Goal: Information Seeking & Learning: Learn about a topic

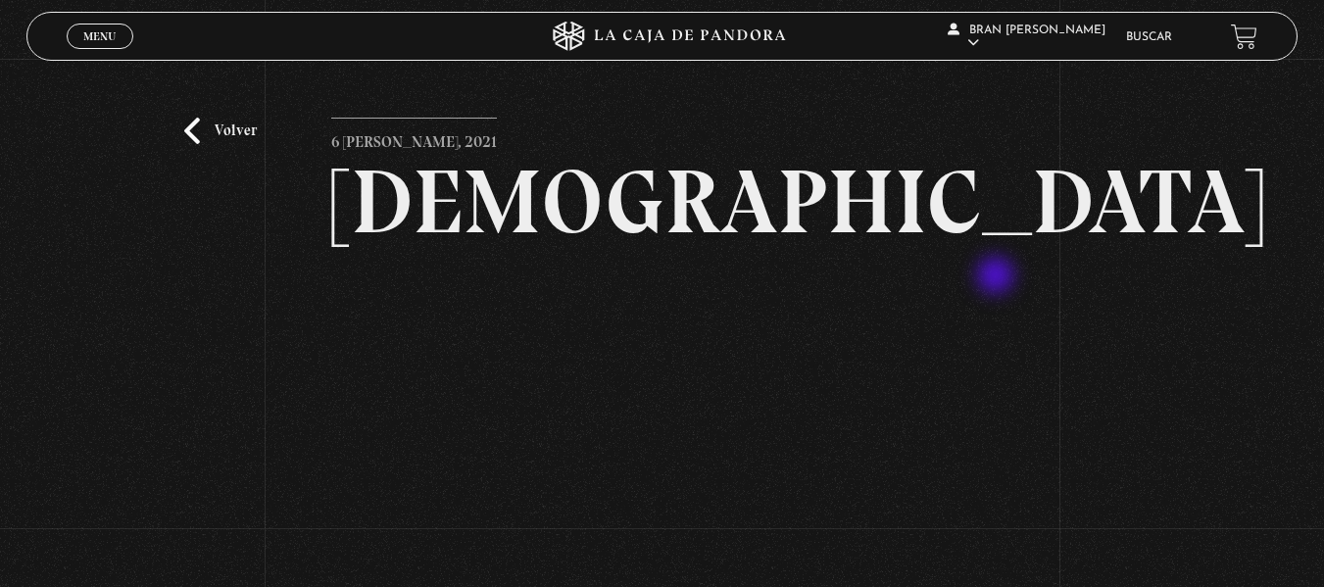
scroll to position [119, 0]
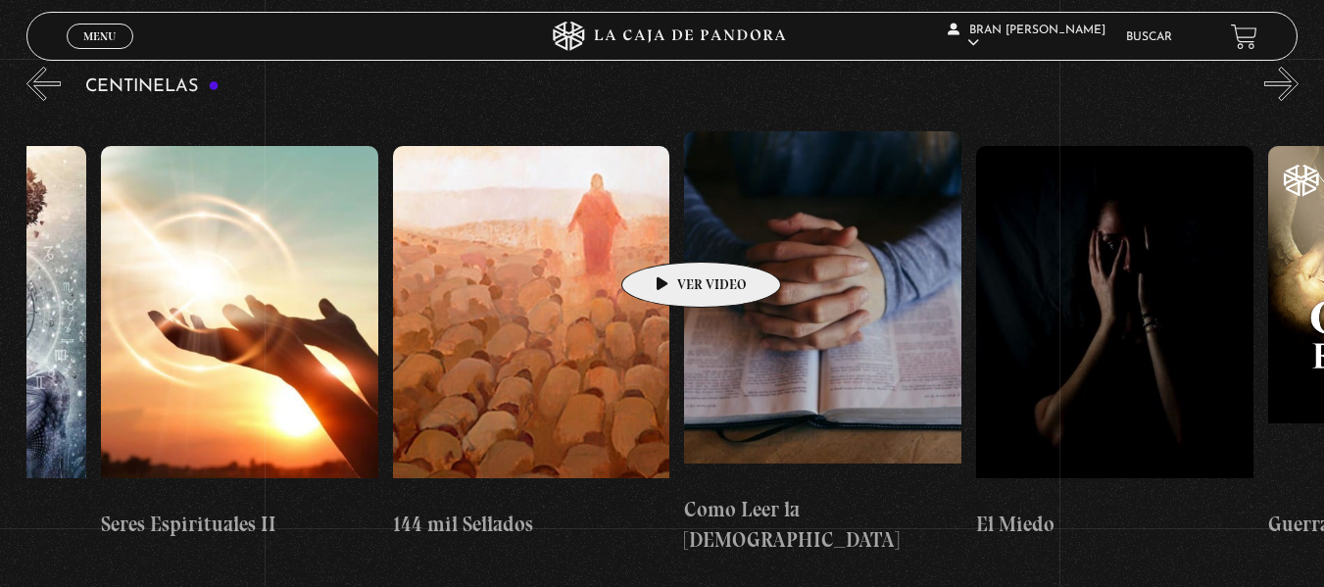
scroll to position [0, 27055]
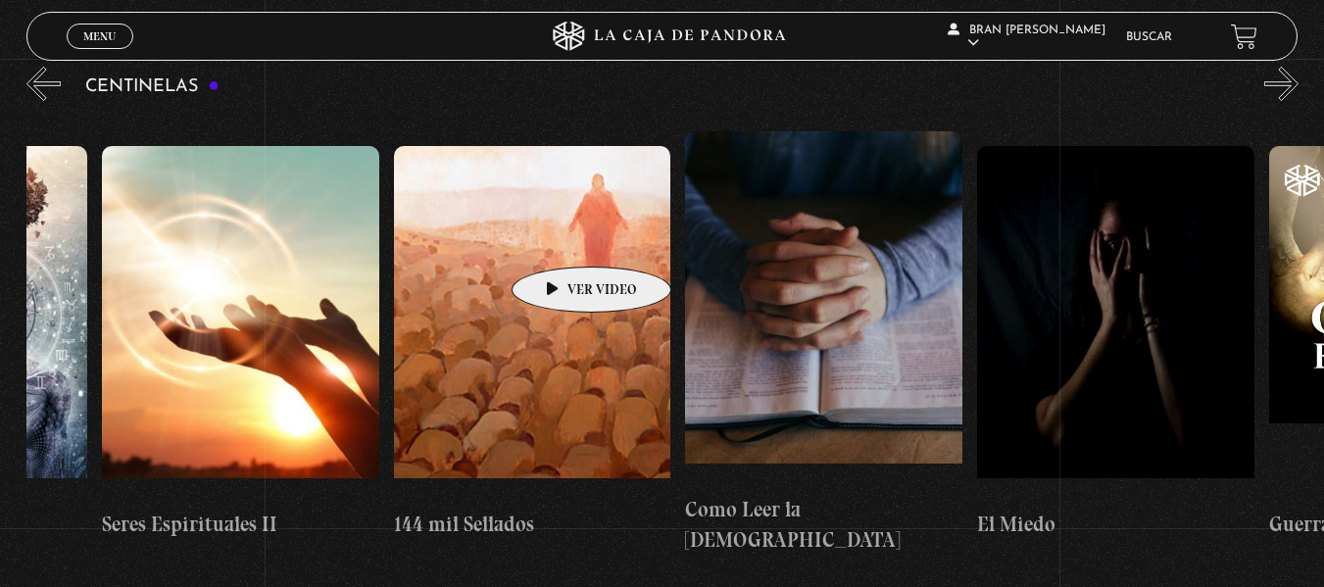
click at [561, 237] on figure at bounding box center [532, 322] width 277 height 353
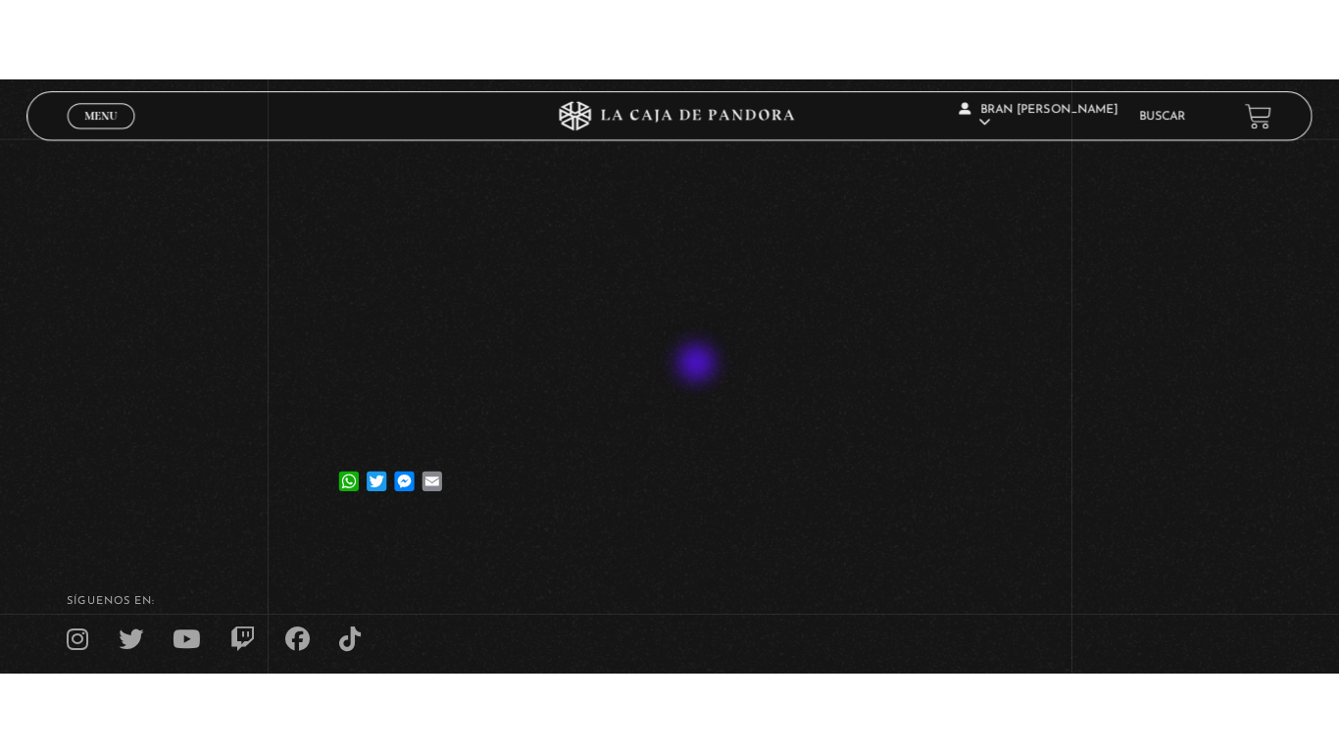
scroll to position [301, 0]
